Goal: Transaction & Acquisition: Purchase product/service

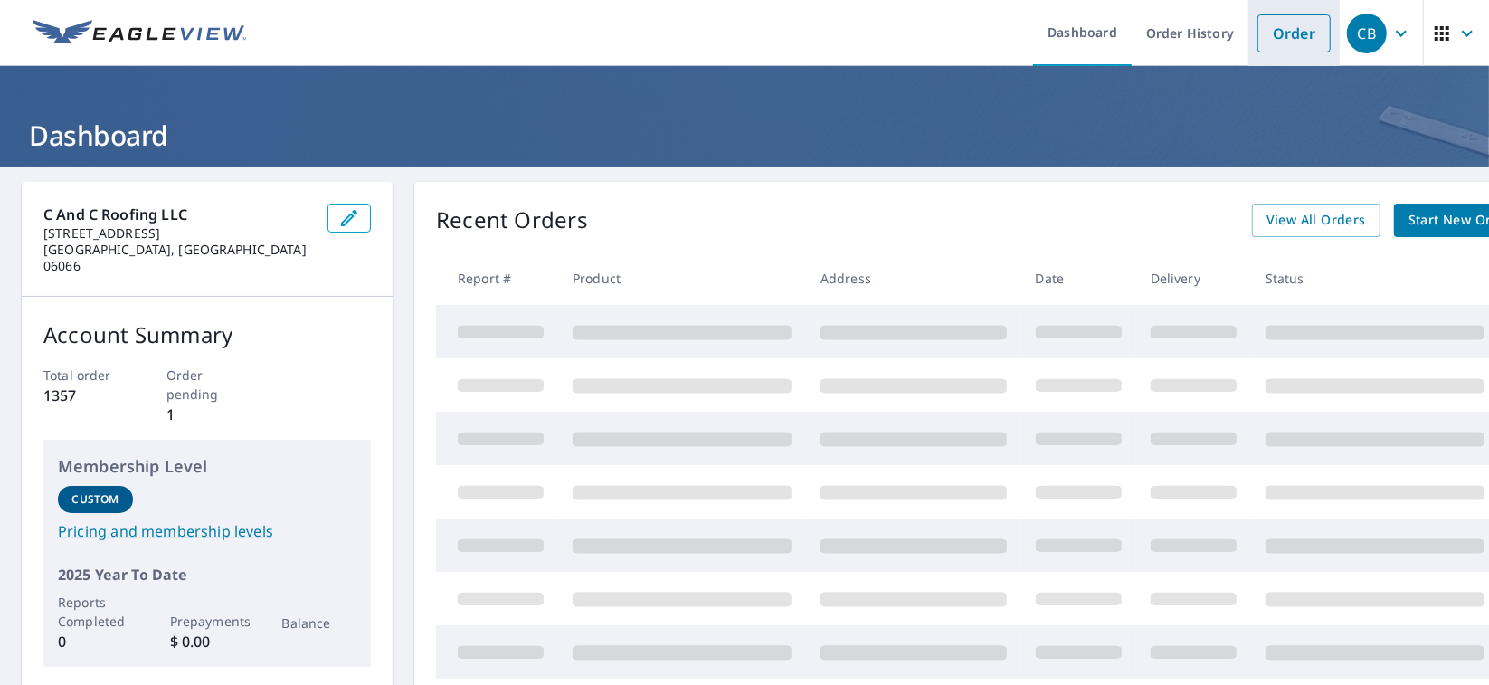
click at [1279, 29] on link "Order" at bounding box center [1293, 33] width 73 height 38
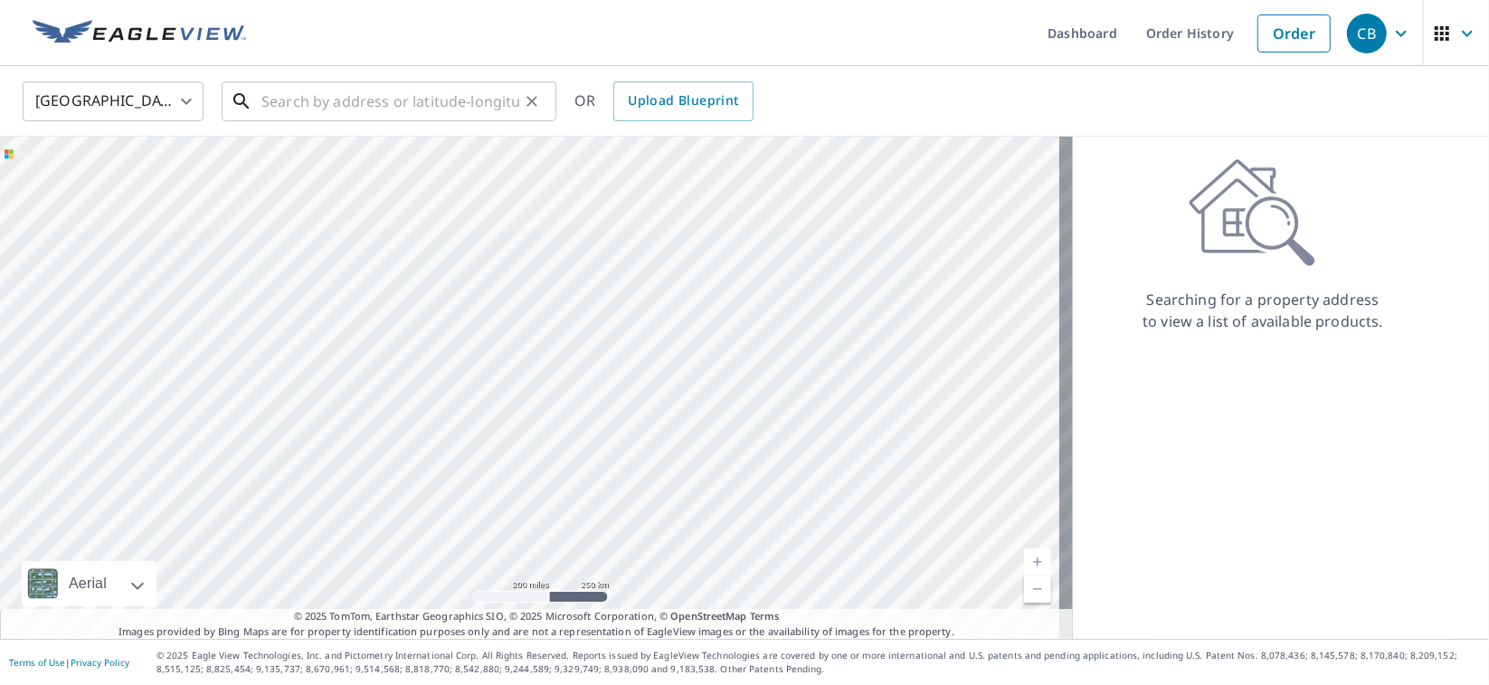
click at [273, 98] on input "text" at bounding box center [390, 101] width 258 height 51
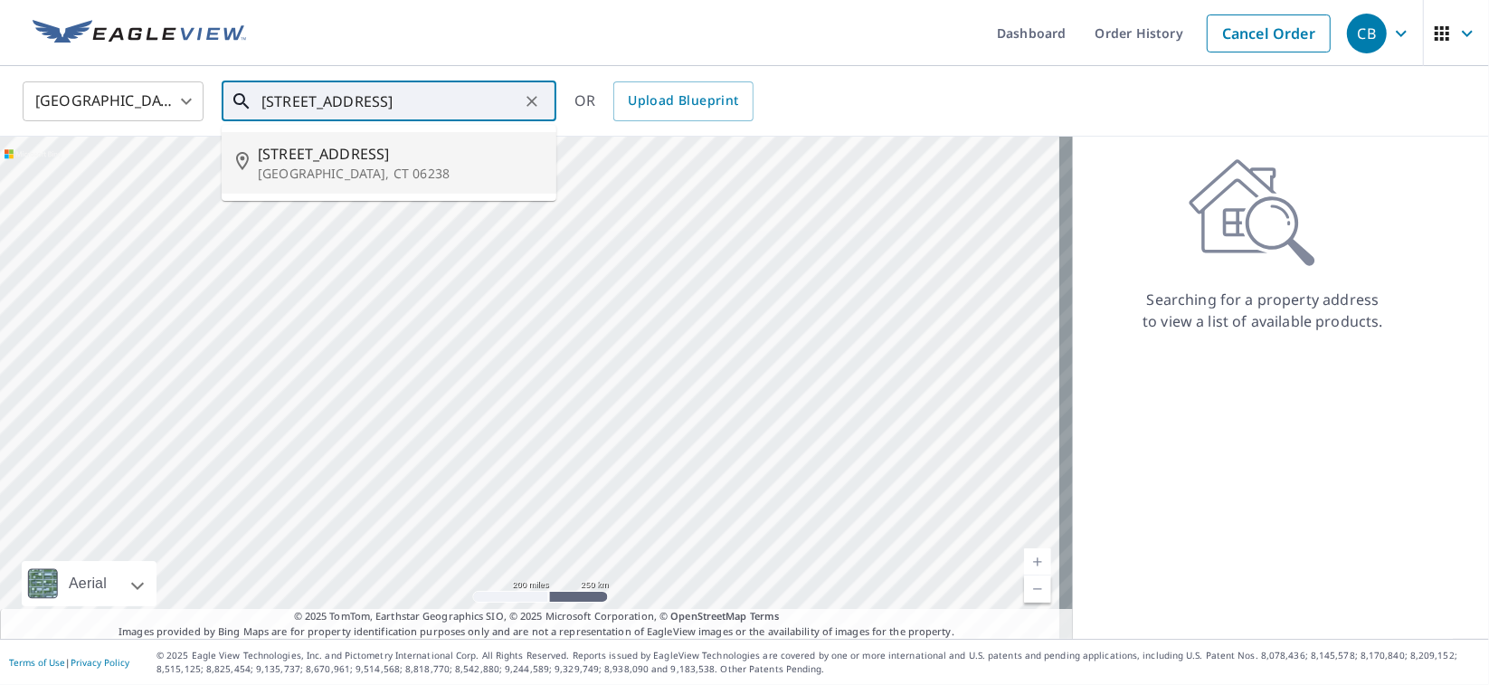
click at [343, 175] on p "[GEOGRAPHIC_DATA], CT 06238" at bounding box center [400, 174] width 284 height 18
type input "[STREET_ADDRESS]"
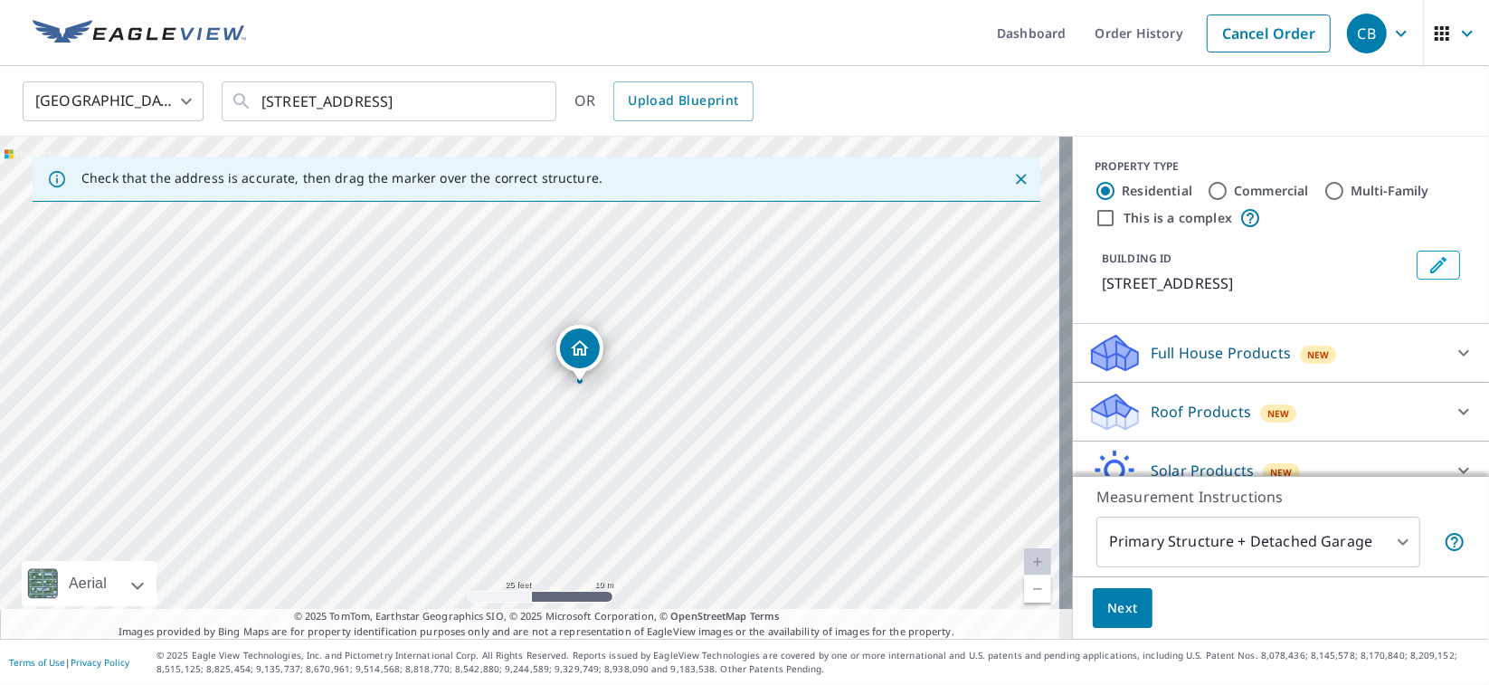
drag, startPoint x: 497, startPoint y: 410, endPoint x: 638, endPoint y: 474, distance: 155.0
click at [638, 474] on div "[STREET_ADDRESS]" at bounding box center [536, 388] width 1073 height 502
click at [1453, 406] on icon at bounding box center [1464, 412] width 22 height 22
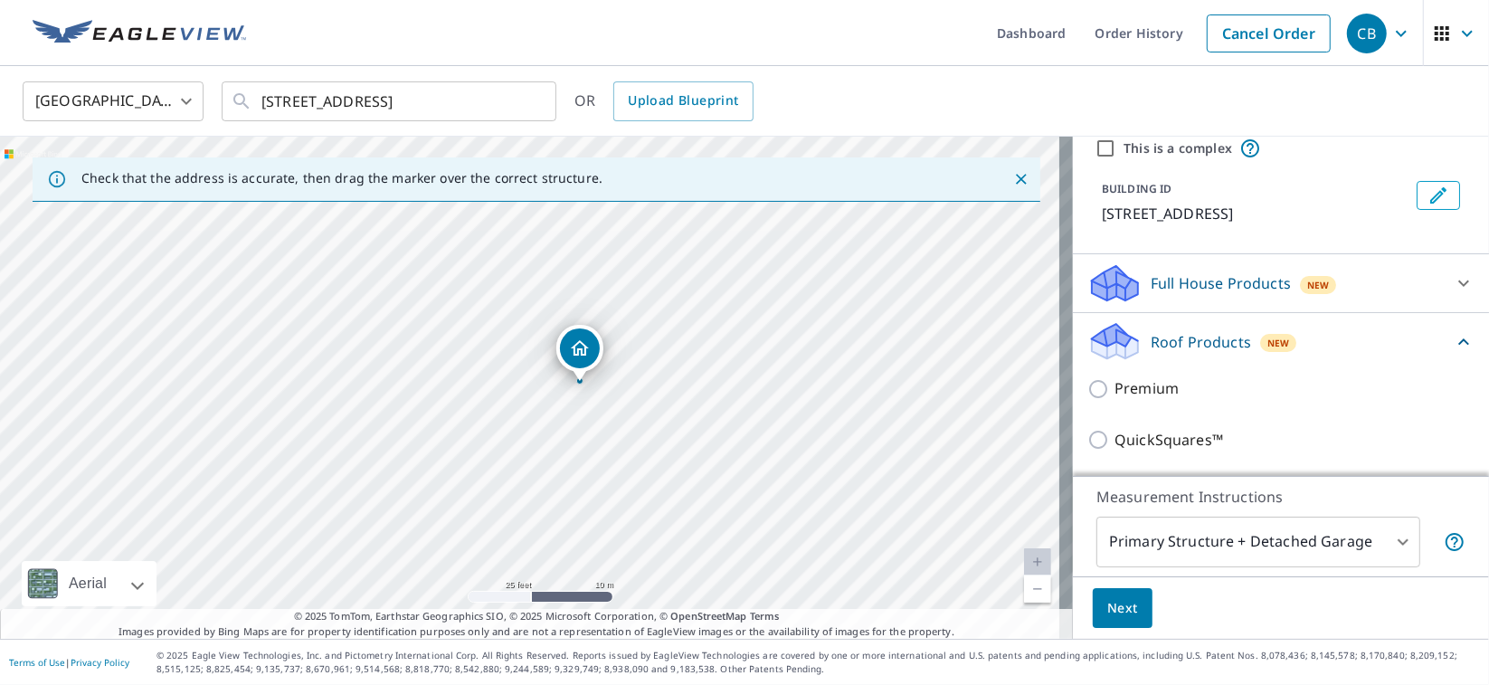
scroll to position [90, 0]
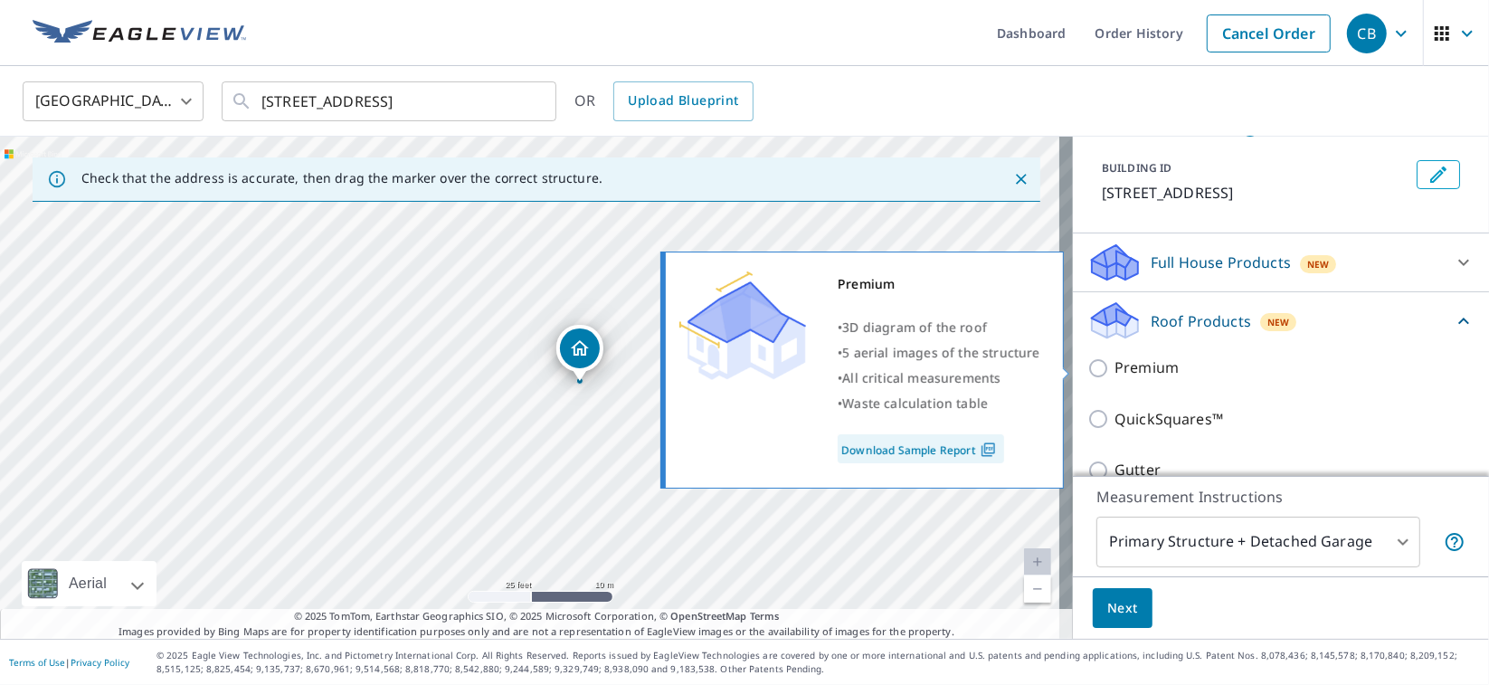
click at [1087, 365] on input "Premium" at bounding box center [1100, 368] width 27 height 22
checkbox input "true"
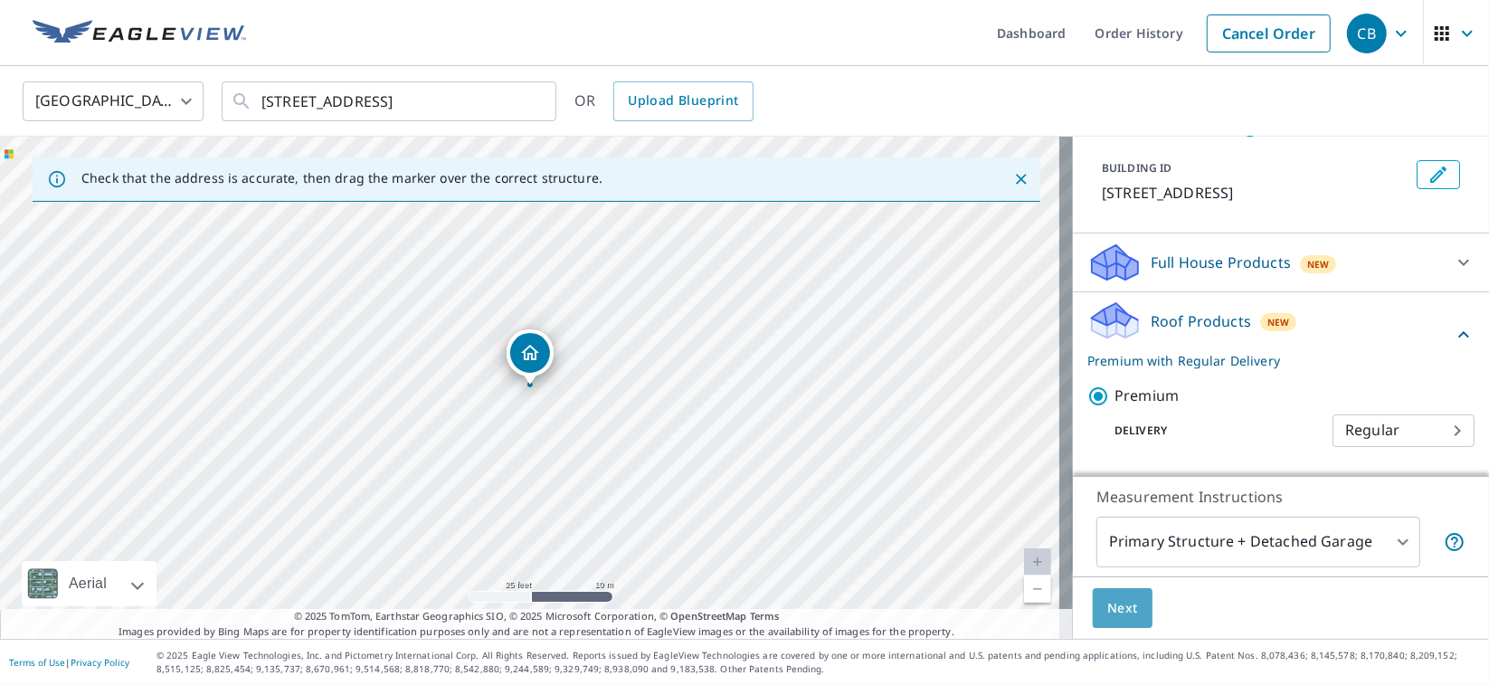
click at [1107, 604] on span "Next" at bounding box center [1122, 608] width 31 height 23
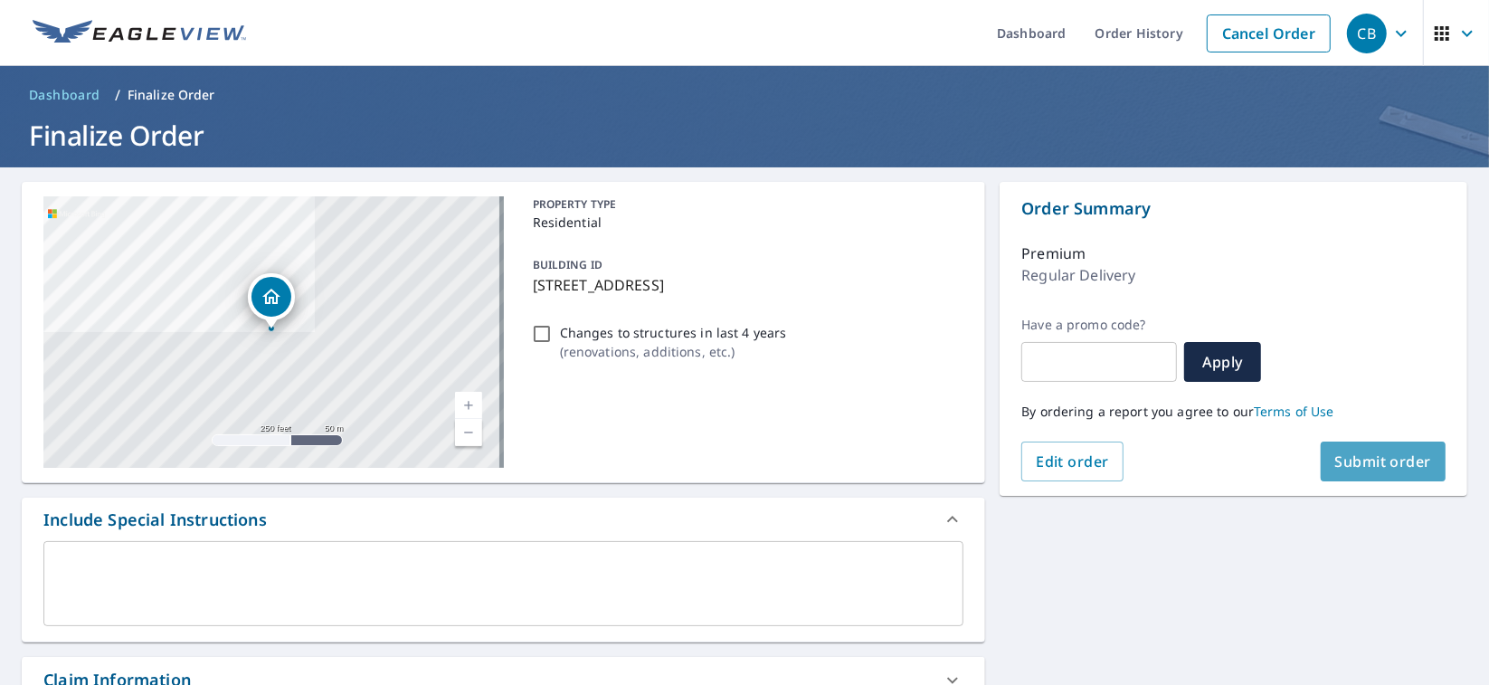
click at [1352, 453] on span "Submit order" at bounding box center [1383, 461] width 97 height 20
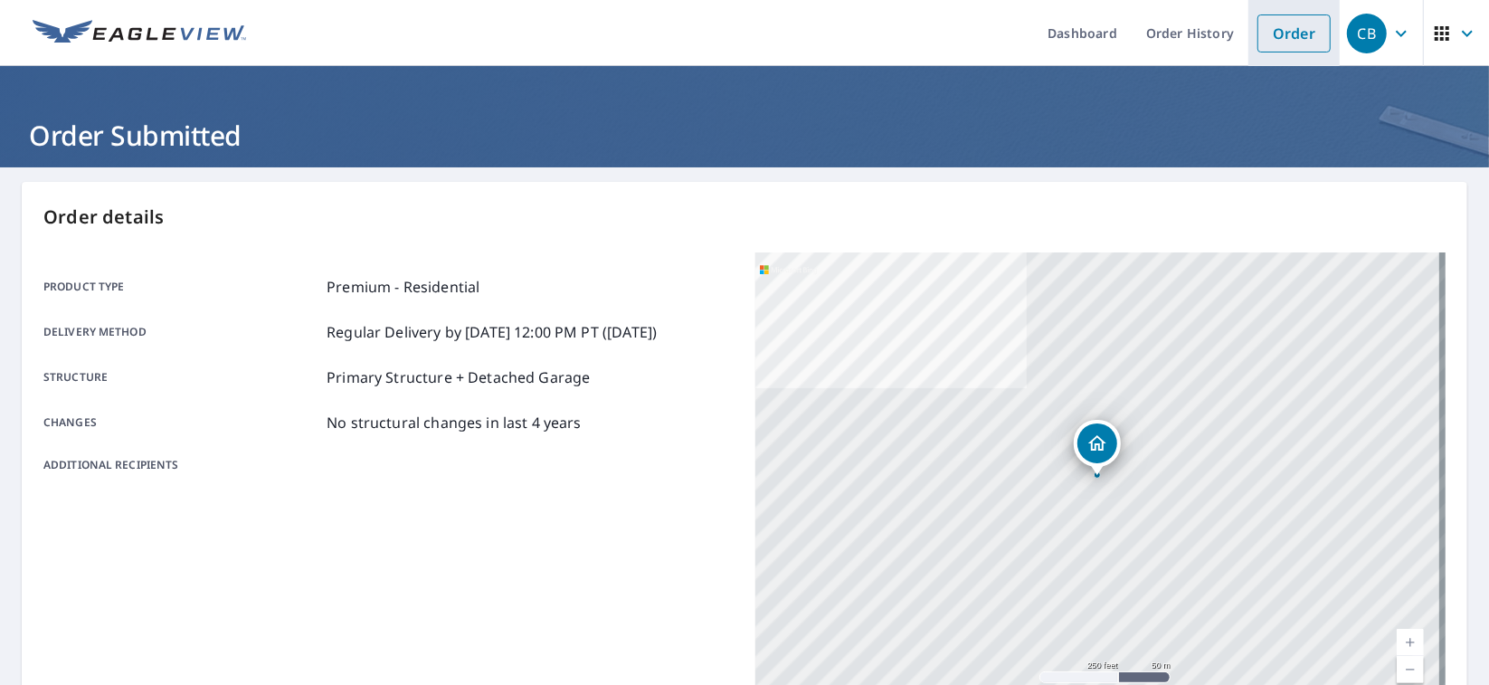
click at [1267, 28] on link "Order" at bounding box center [1293, 33] width 73 height 38
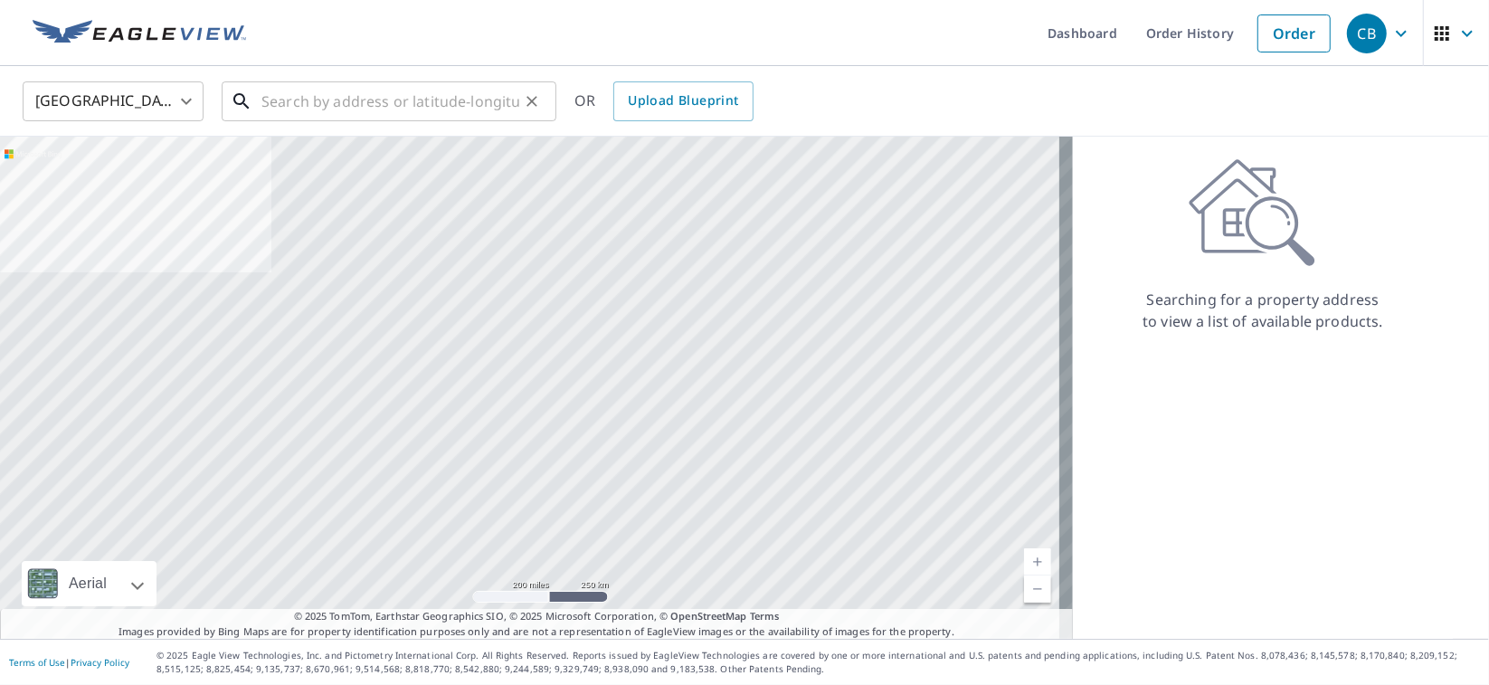
click at [434, 100] on input "text" at bounding box center [390, 101] width 258 height 51
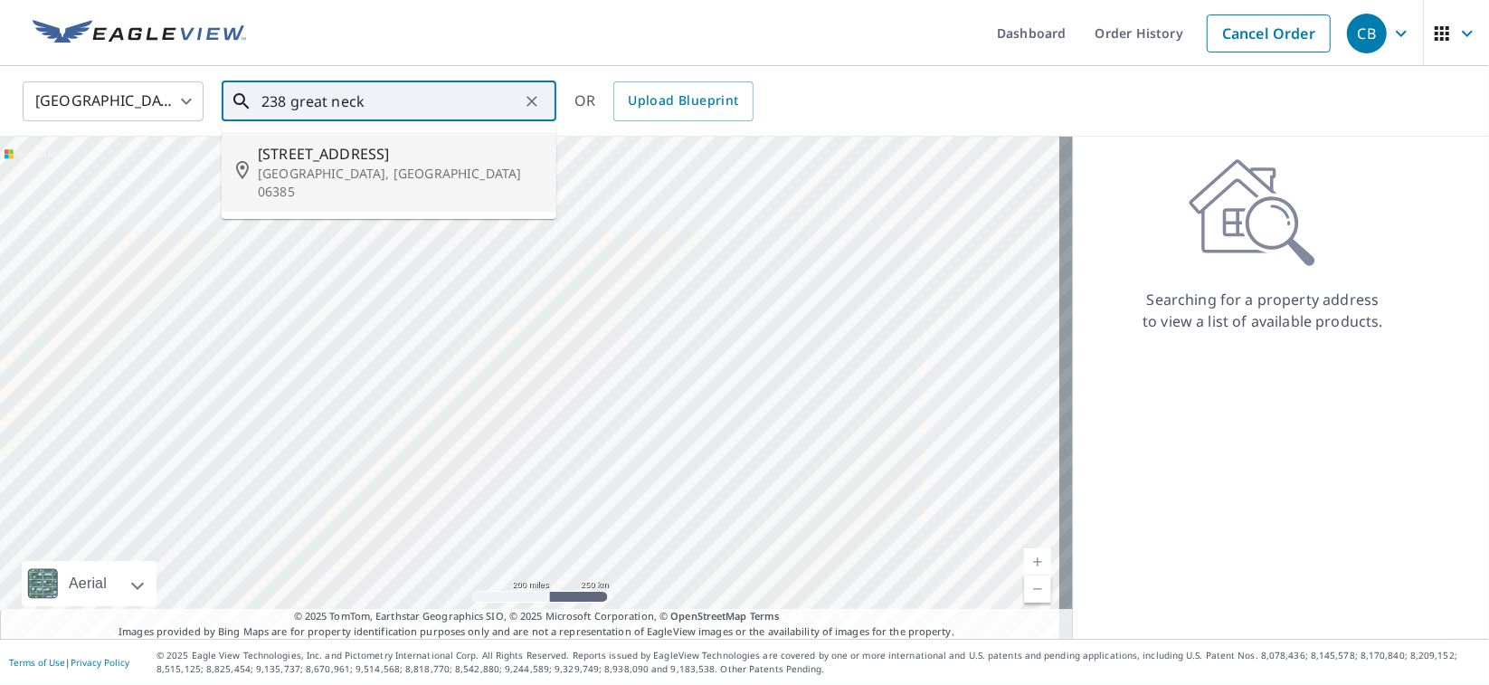
click at [343, 170] on p "[GEOGRAPHIC_DATA], [GEOGRAPHIC_DATA] 06385" at bounding box center [400, 183] width 284 height 36
type input "[STREET_ADDRESS]"
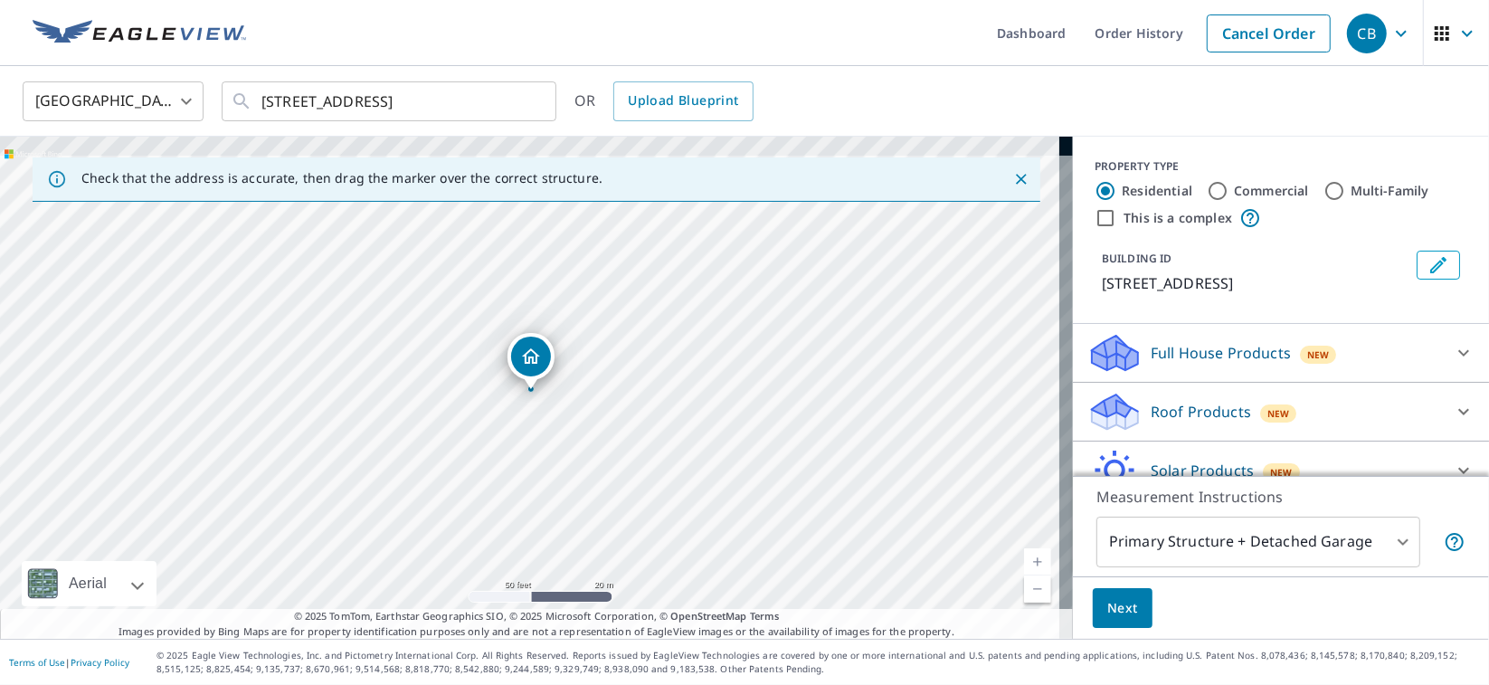
click at [575, 492] on div "[STREET_ADDRESS]" at bounding box center [536, 388] width 1073 height 502
click at [1453, 350] on icon at bounding box center [1464, 353] width 22 height 22
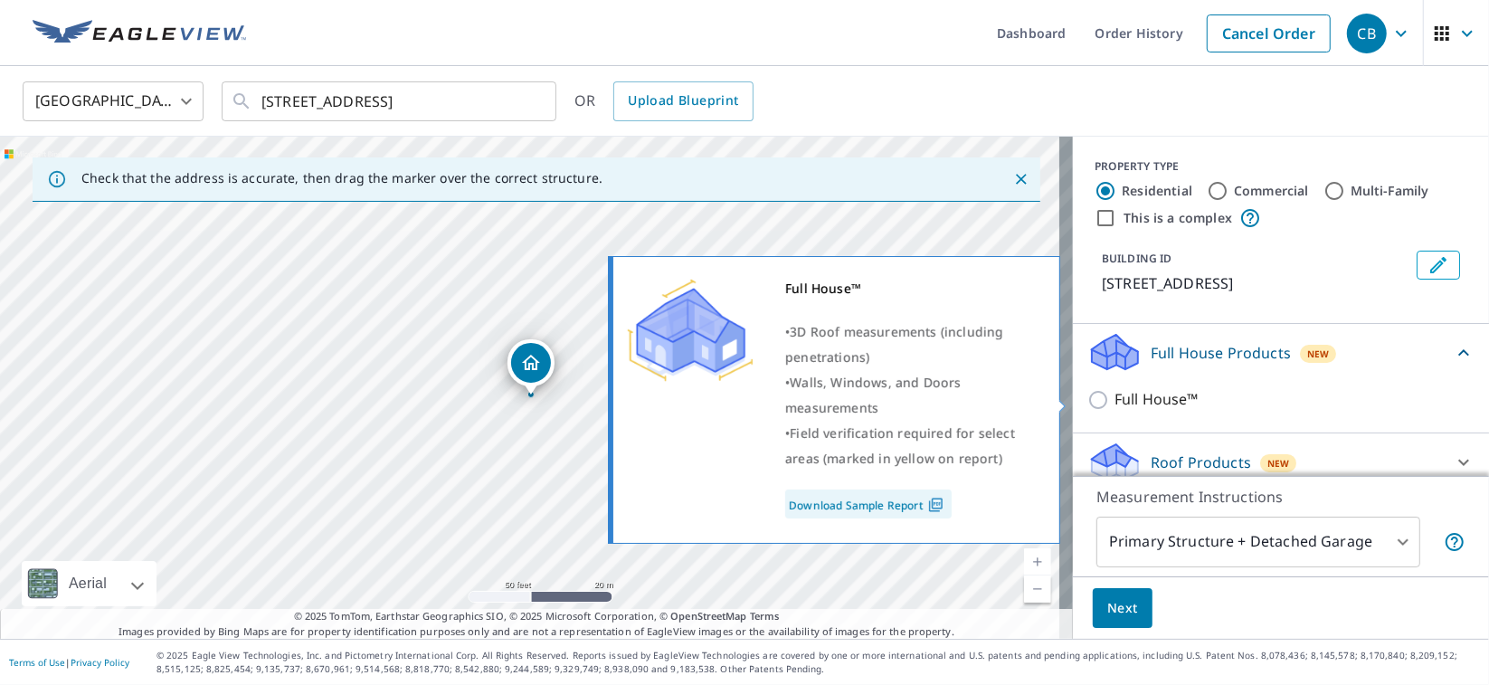
click at [1087, 394] on input "Full House™" at bounding box center [1100, 400] width 27 height 22
checkbox input "true"
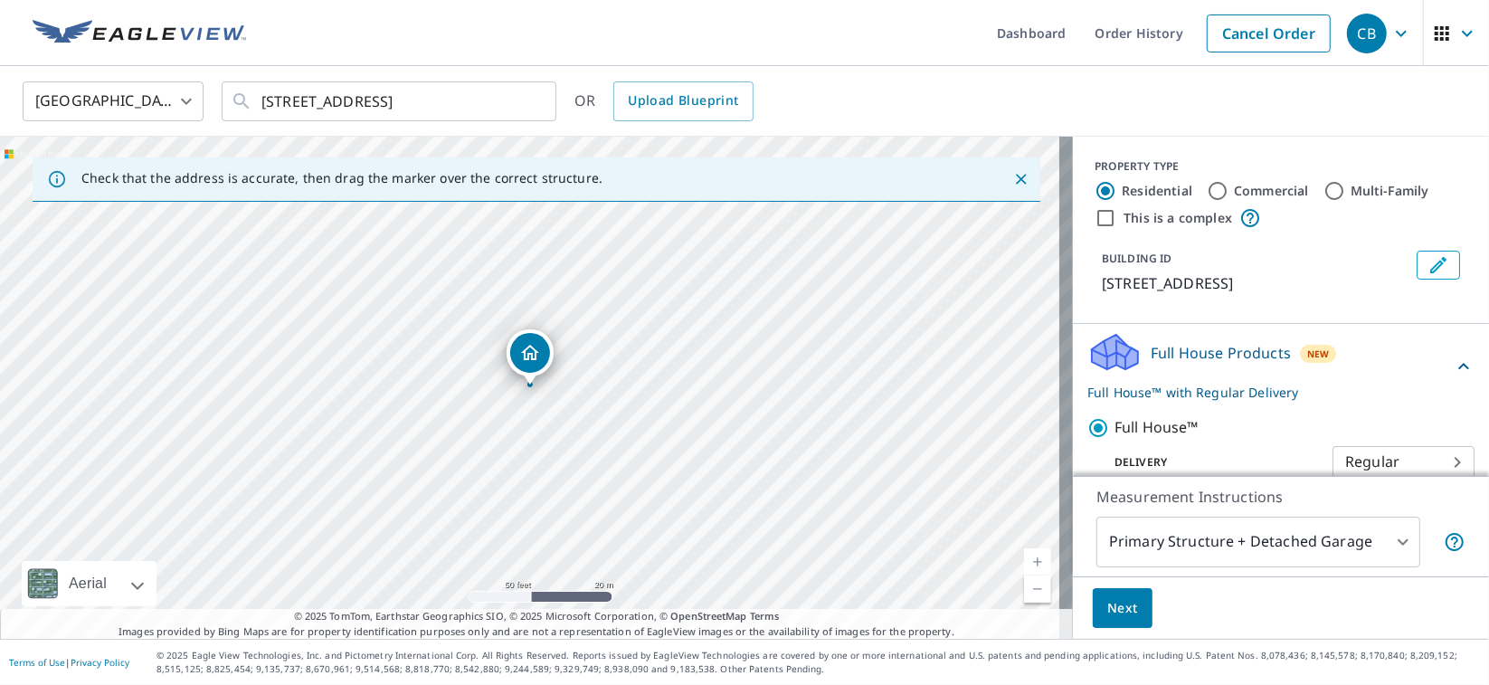
click at [1107, 601] on span "Next" at bounding box center [1122, 608] width 31 height 23
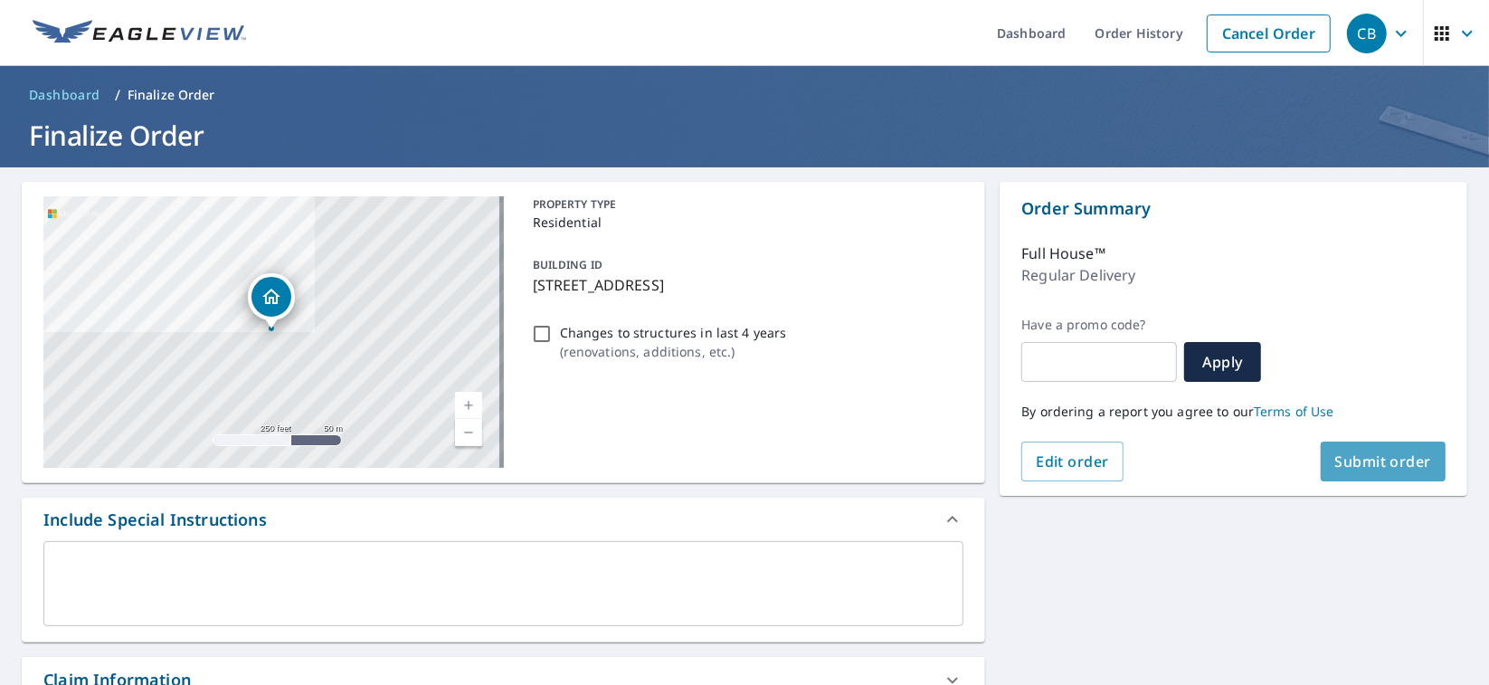
click at [1335, 468] on span "Submit order" at bounding box center [1383, 461] width 97 height 20
